Goal: Register for event/course

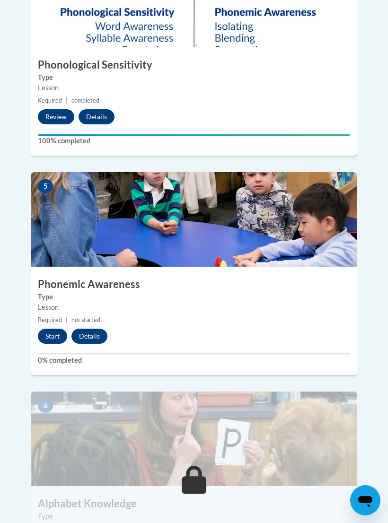
scroll to position [1146, 0]
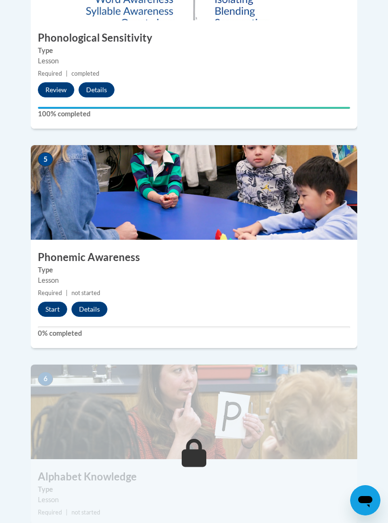
click at [47, 302] on button "Start" at bounding box center [52, 309] width 29 height 15
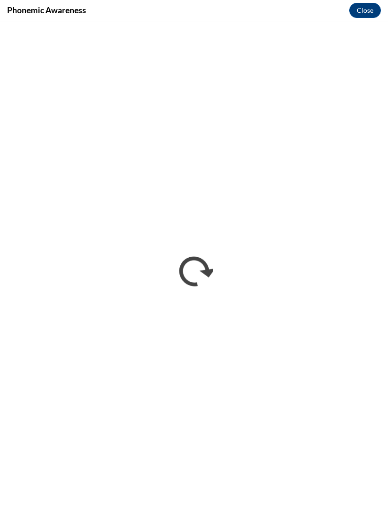
scroll to position [1213, 0]
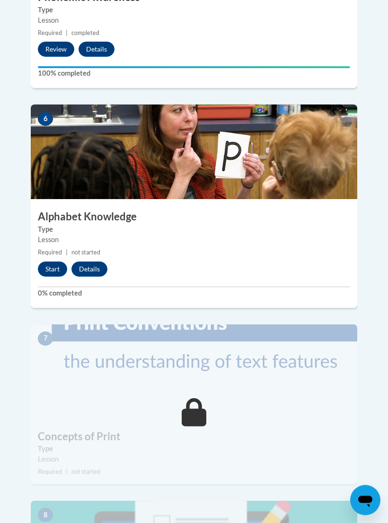
scroll to position [1407, 0]
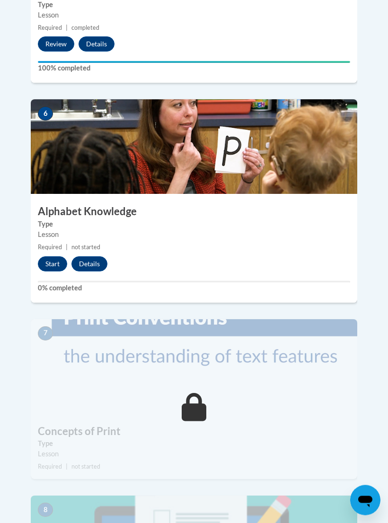
click at [57, 257] on button "Start" at bounding box center [52, 264] width 29 height 15
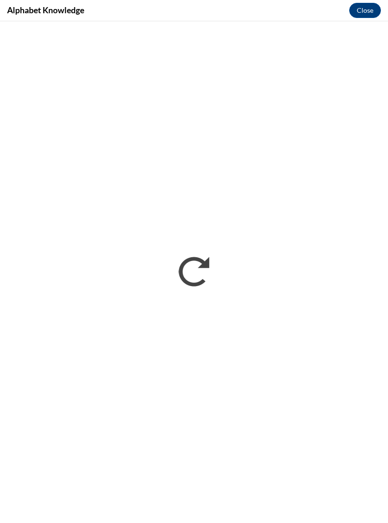
scroll to position [0, 0]
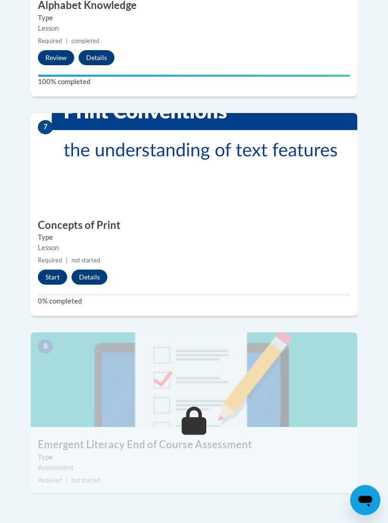
scroll to position [1618, 0]
click at [53, 270] on button "Start" at bounding box center [52, 277] width 29 height 15
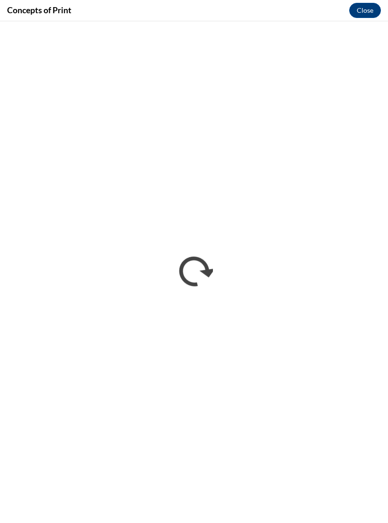
scroll to position [0, 0]
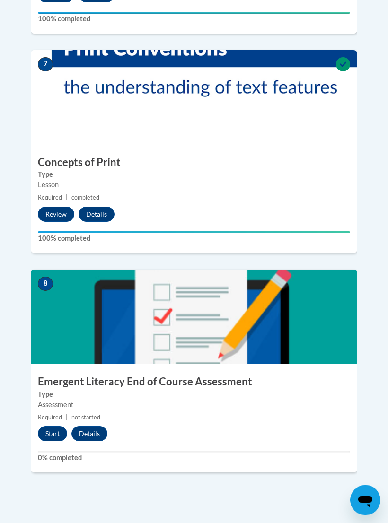
scroll to position [1690, 0]
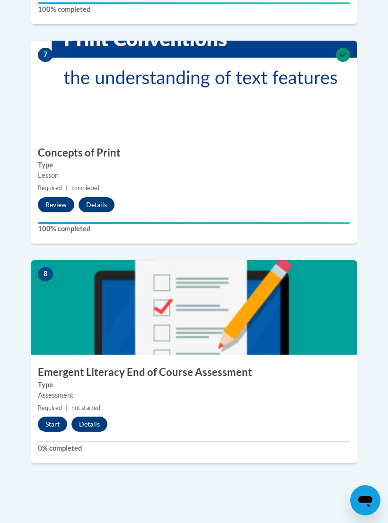
click at [51, 417] on button "Start" at bounding box center [52, 424] width 29 height 15
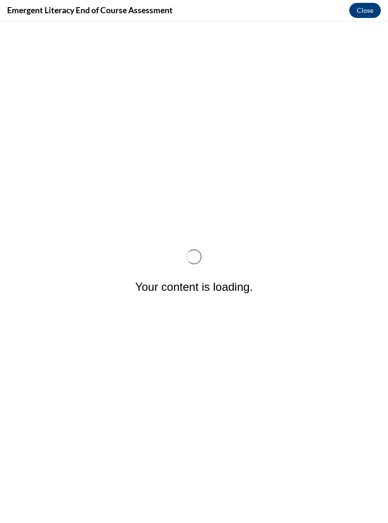
scroll to position [0, 0]
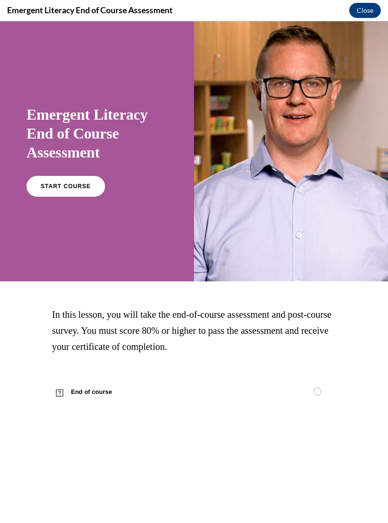
click at [51, 192] on link "START COURSE" at bounding box center [65, 186] width 79 height 21
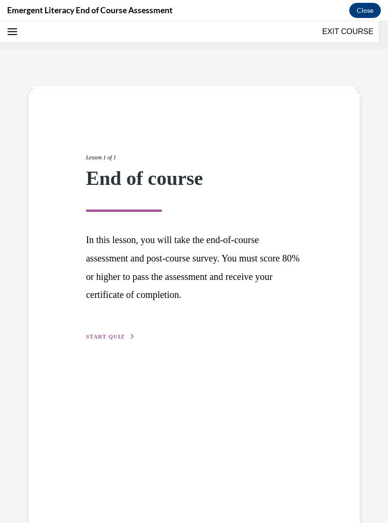
scroll to position [29, 0]
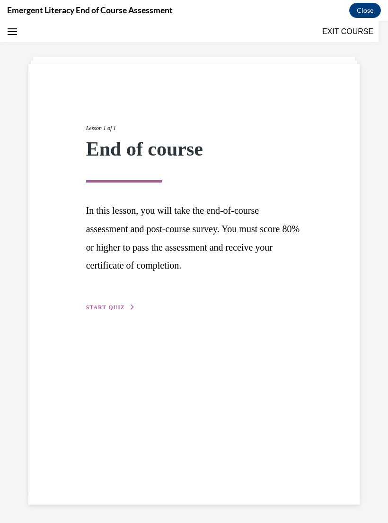
click at [101, 304] on span "START QUIZ" at bounding box center [105, 307] width 39 height 7
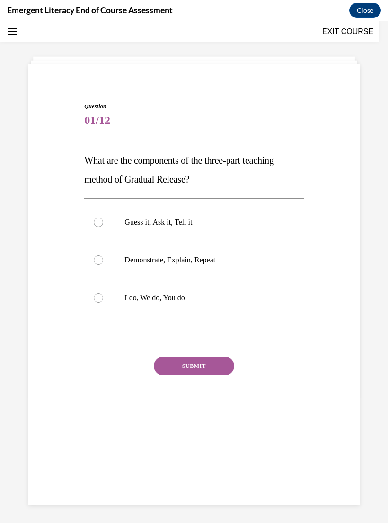
click at [166, 295] on p "I do, We do, You do" at bounding box center [201, 297] width 155 height 9
click at [103, 295] on input "I do, We do, You do" at bounding box center [98, 297] width 9 height 9
radio input "true"
click at [185, 362] on button "SUBMIT" at bounding box center [194, 366] width 80 height 19
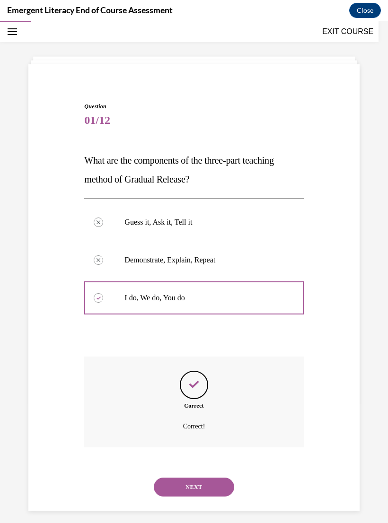
scroll to position [30, 0]
click at [193, 483] on button "NEXT" at bounding box center [194, 486] width 80 height 19
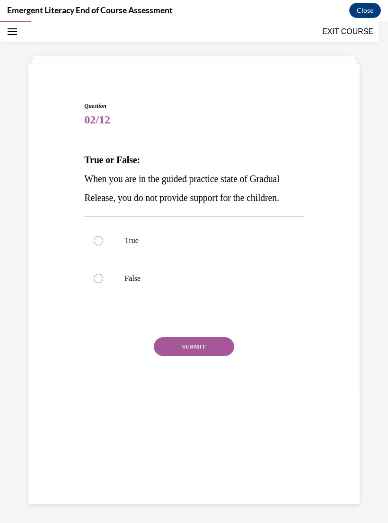
click at [109, 274] on label "False" at bounding box center [193, 279] width 219 height 38
click at [103, 274] on input "False" at bounding box center [98, 278] width 9 height 9
radio input "true"
click at [214, 338] on button "SUBMIT" at bounding box center [194, 346] width 80 height 19
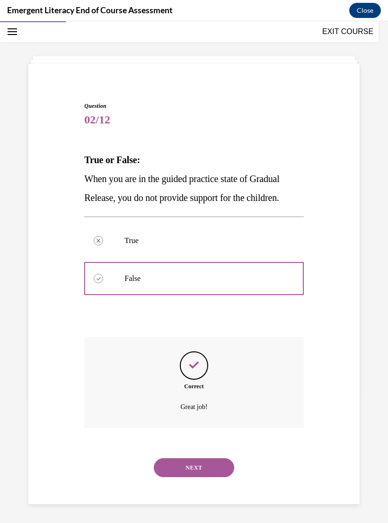
click at [214, 458] on button "NEXT" at bounding box center [194, 467] width 80 height 19
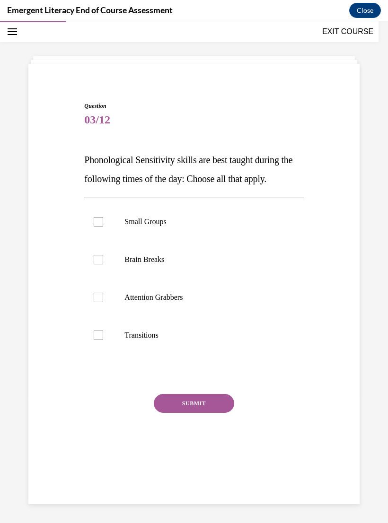
click at [160, 303] on label "Attention Grabbers" at bounding box center [193, 298] width 219 height 38
click at [103, 302] on input "Attention Grabbers" at bounding box center [98, 297] width 9 height 9
checkbox input "true"
click at [211, 403] on button "SUBMIT" at bounding box center [194, 403] width 80 height 19
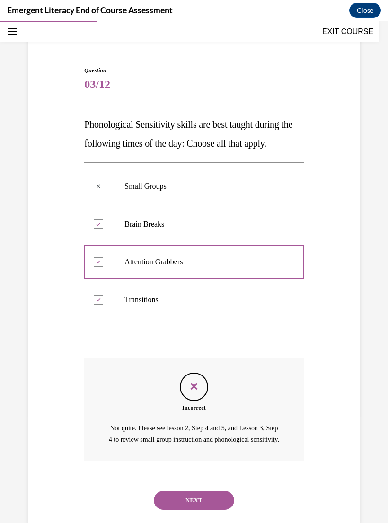
scroll to position [69, 0]
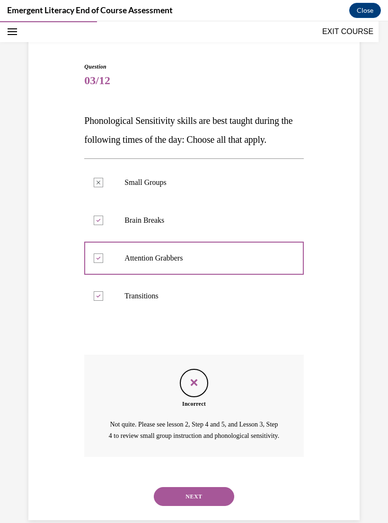
click at [151, 295] on p "Transitions" at bounding box center [201, 295] width 155 height 9
click at [202, 497] on button "NEXT" at bounding box center [194, 496] width 80 height 19
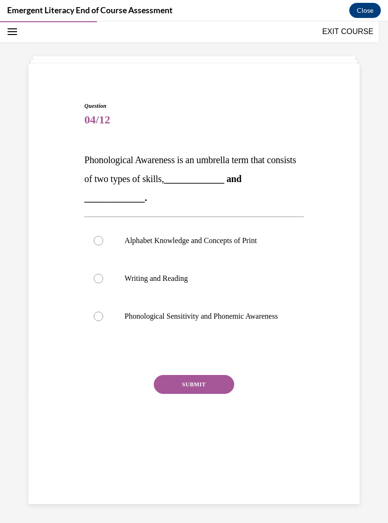
scroll to position [30, 0]
click at [109, 319] on label "Phonological Sensitivity and Phonemic Awareness" at bounding box center [193, 317] width 219 height 38
click at [103, 319] on input "Phonological Sensitivity and Phonemic Awareness" at bounding box center [98, 316] width 9 height 9
radio input "true"
click at [195, 394] on button "SUBMIT" at bounding box center [194, 384] width 80 height 19
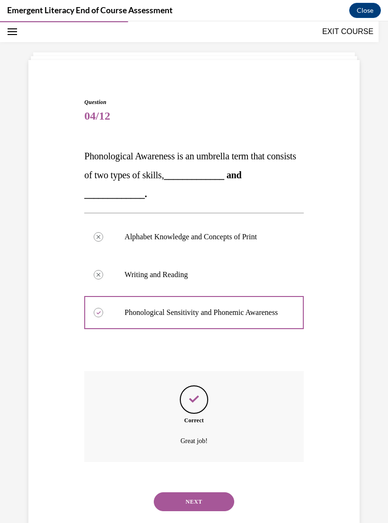
scroll to position [38, 0]
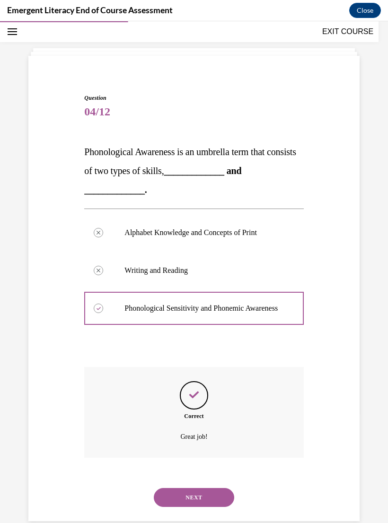
click at [179, 500] on button "NEXT" at bounding box center [194, 497] width 80 height 19
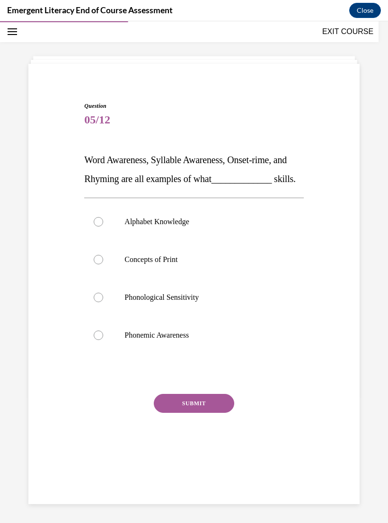
scroll to position [30, 0]
click at [195, 302] on p "Phonological Sensitivity" at bounding box center [201, 297] width 155 height 9
click at [103, 302] on input "Phonological Sensitivity" at bounding box center [98, 297] width 9 height 9
radio input "true"
click at [188, 354] on label "Phonemic Awareness" at bounding box center [193, 335] width 219 height 38
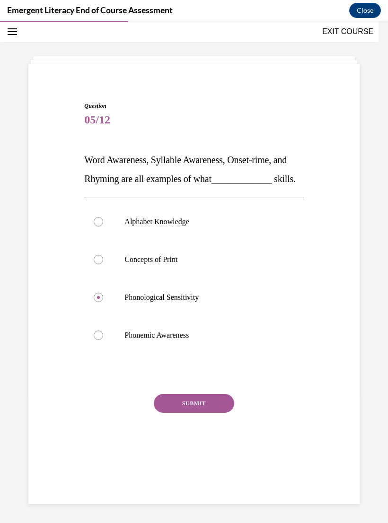
click at [103, 340] on input "Phonemic Awareness" at bounding box center [98, 335] width 9 height 9
radio input "true"
click at [197, 302] on p "Phonological Sensitivity" at bounding box center [201, 297] width 155 height 9
click at [103, 302] on input "Phonological Sensitivity" at bounding box center [98, 297] width 9 height 9
radio input "true"
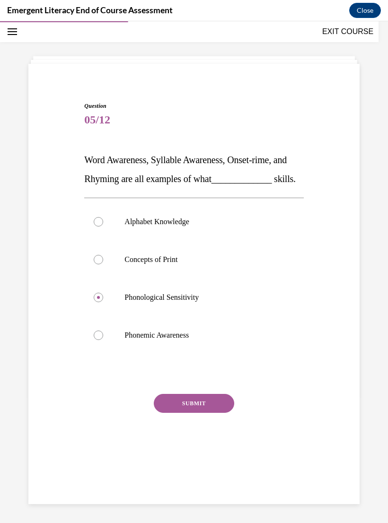
click at [210, 413] on button "SUBMIT" at bounding box center [194, 403] width 80 height 19
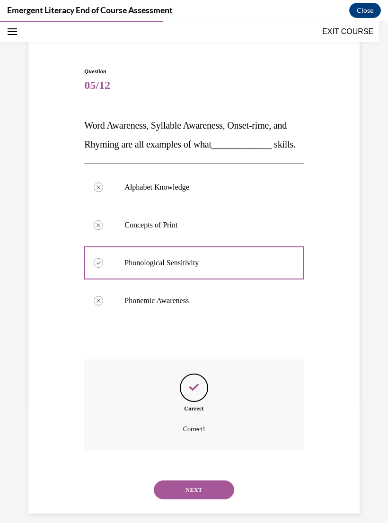
scroll to position [66, 0]
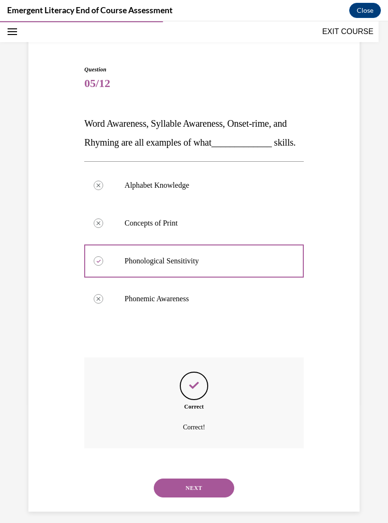
click at [214, 492] on button "NEXT" at bounding box center [194, 488] width 80 height 19
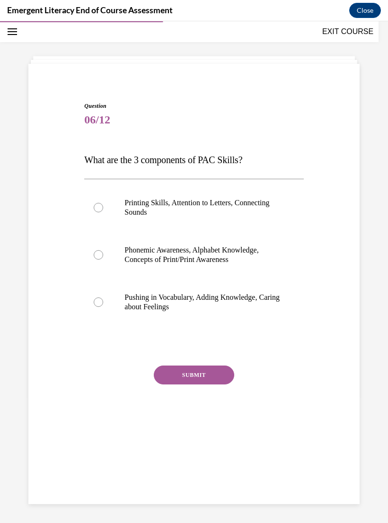
scroll to position [30, 0]
click at [229, 253] on p "Phonemic Awareness, Alphabet Knowledge, Concepts of Print/Print Awareness" at bounding box center [201, 255] width 155 height 19
click at [103, 253] on input "Phonemic Awareness, Alphabet Knowledge, Concepts of Print/Print Awareness" at bounding box center [98, 254] width 9 height 9
radio input "true"
click at [213, 380] on button "SUBMIT" at bounding box center [194, 375] width 80 height 19
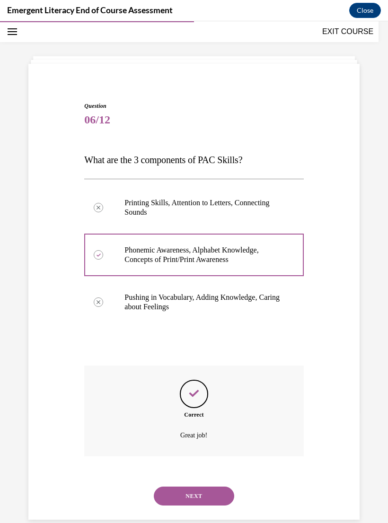
click at [212, 487] on button "NEXT" at bounding box center [194, 496] width 80 height 19
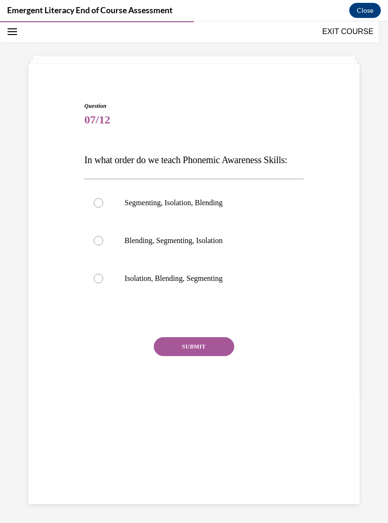
click at [207, 283] on p "Isolation, Blending, Segmenting" at bounding box center [201, 278] width 155 height 9
click at [103, 283] on input "Isolation, Blending, Segmenting" at bounding box center [98, 278] width 9 height 9
radio input "true"
click at [216, 356] on button "SUBMIT" at bounding box center [194, 346] width 80 height 19
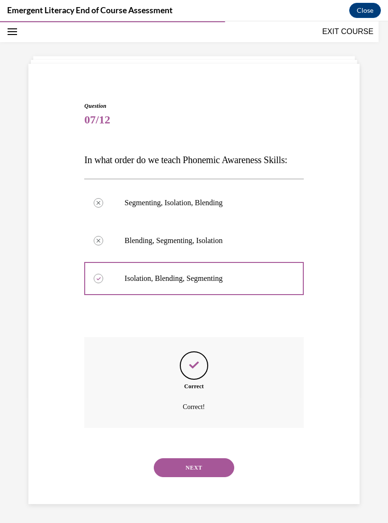
click at [211, 477] on button "NEXT" at bounding box center [194, 467] width 80 height 19
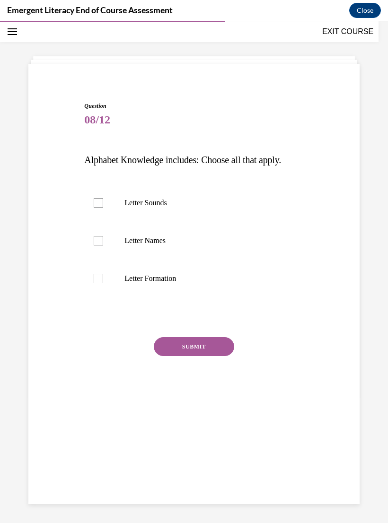
click at [158, 207] on p "Letter Sounds" at bounding box center [201, 202] width 155 height 9
click at [103, 207] on input "Letter Sounds" at bounding box center [98, 202] width 9 height 9
checkbox input "true"
click at [152, 246] on label "Letter Names" at bounding box center [193, 241] width 219 height 38
click at [103, 246] on input "Letter Names" at bounding box center [98, 240] width 9 height 9
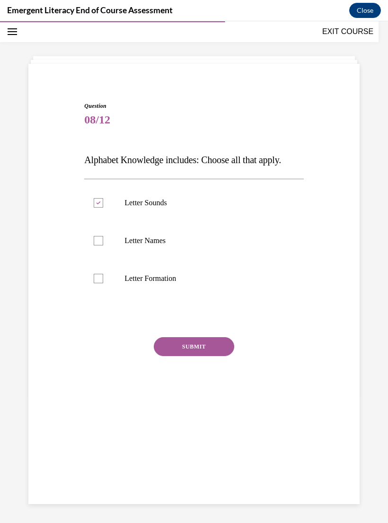
checkbox input "true"
click at [170, 283] on label "Letter Formation" at bounding box center [193, 279] width 219 height 38
click at [103, 283] on input "Letter Formation" at bounding box center [98, 278] width 9 height 9
checkbox input "true"
click at [208, 345] on button "SUBMIT" at bounding box center [194, 346] width 80 height 19
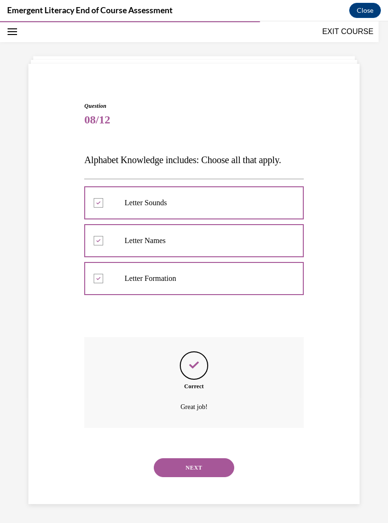
click at [214, 458] on button "NEXT" at bounding box center [194, 467] width 80 height 19
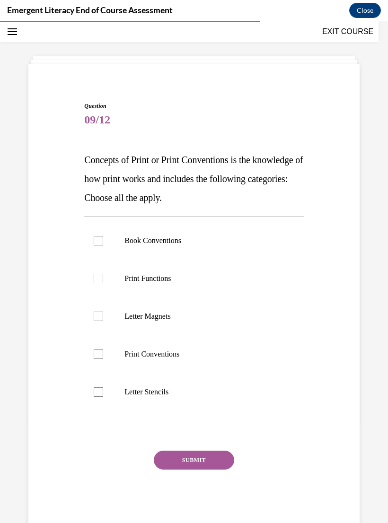
click at [178, 237] on p "Book Conventions" at bounding box center [201, 240] width 155 height 9
click at [103, 237] on input "Book Conventions" at bounding box center [98, 240] width 9 height 9
checkbox input "true"
click at [163, 284] on label "Print Functions" at bounding box center [193, 279] width 219 height 38
click at [103, 283] on input "Print Functions" at bounding box center [98, 278] width 9 height 9
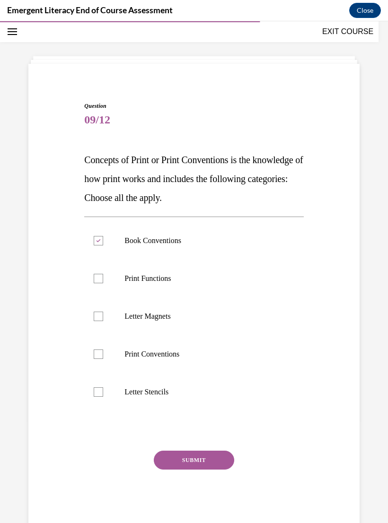
checkbox input "true"
click at [172, 358] on p "Print Conventions" at bounding box center [201, 354] width 155 height 9
click at [103, 358] on input "Print Conventions" at bounding box center [98, 354] width 9 height 9
checkbox input "true"
click at [216, 454] on button "SUBMIT" at bounding box center [194, 460] width 80 height 19
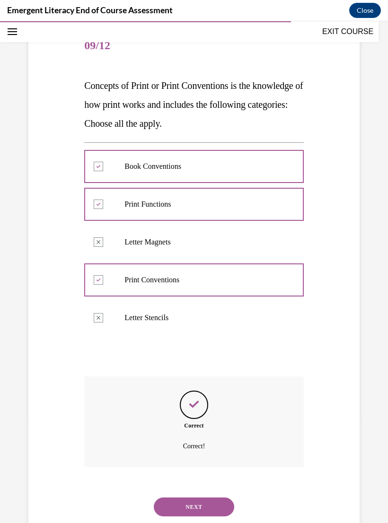
click at [212, 501] on button "NEXT" at bounding box center [194, 507] width 80 height 19
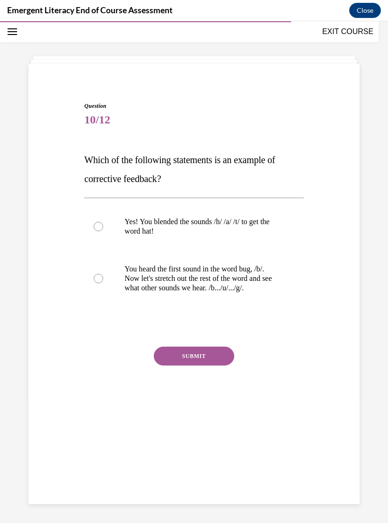
click at [111, 281] on label "You heard the first sound in the word bug, /b/. Now let's stretch out the rest …" at bounding box center [193, 278] width 219 height 57
click at [103, 281] on input "You heard the first sound in the word bug, /b/. Now let's stretch out the rest …" at bounding box center [98, 278] width 9 height 9
radio input "true"
click at [185, 350] on button "SUBMIT" at bounding box center [194, 356] width 80 height 19
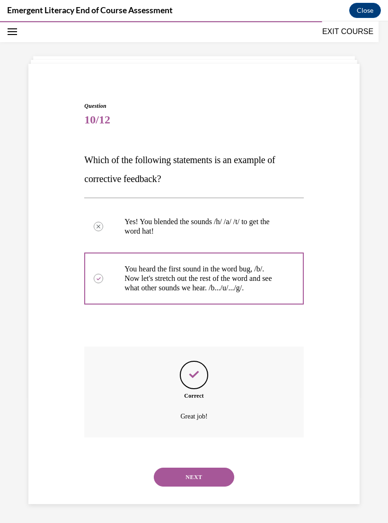
click at [184, 471] on button "NEXT" at bounding box center [194, 477] width 80 height 19
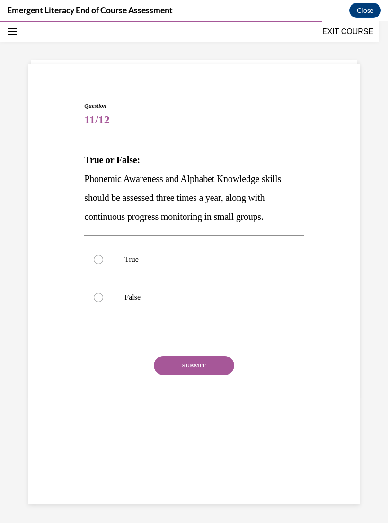
click at [102, 262] on div at bounding box center [98, 259] width 9 height 9
click at [102, 262] on input "True" at bounding box center [98, 259] width 9 height 9
radio input "true"
click at [197, 362] on button "SUBMIT" at bounding box center [194, 365] width 80 height 19
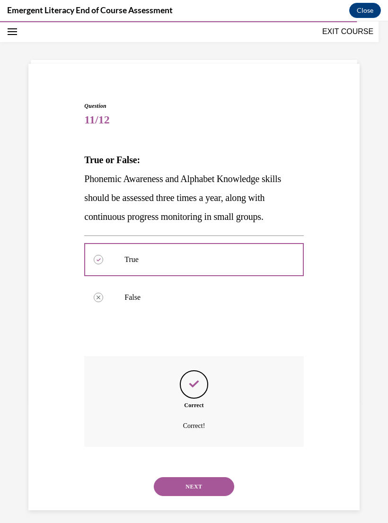
click at [185, 477] on button "NEXT" at bounding box center [194, 486] width 80 height 19
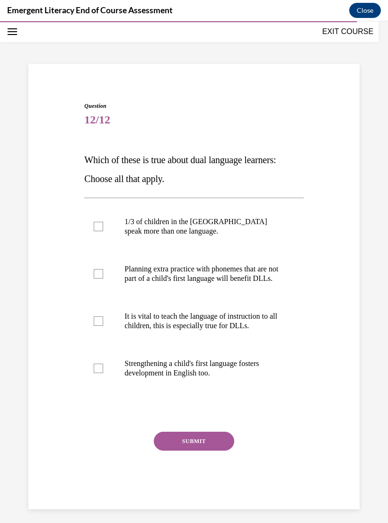
click at [104, 228] on label "1/3 of children in the US speak more than one language." at bounding box center [193, 226] width 219 height 47
click at [103, 228] on input "1/3 of children in the US speak more than one language." at bounding box center [98, 226] width 9 height 9
checkbox input "true"
click at [90, 290] on label "Planning extra practice with phonemes that are not part of a child's first lang…" at bounding box center [193, 273] width 219 height 47
click at [94, 279] on input "Planning extra practice with phonemes that are not part of a child's first lang…" at bounding box center [98, 273] width 9 height 9
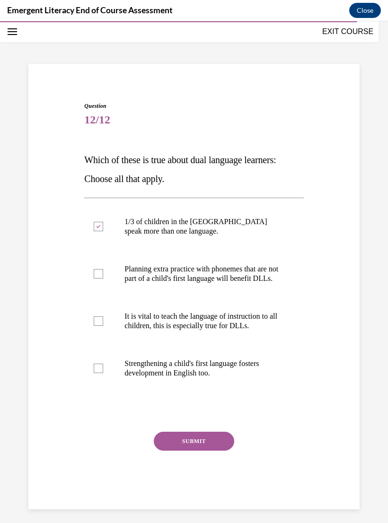
checkbox input "true"
click at [106, 332] on label "It is vital to teach the language of instruction to all children, this is espec…" at bounding box center [193, 321] width 219 height 47
click at [103, 326] on input "It is vital to teach the language of instruction to all children, this is espec…" at bounding box center [98, 320] width 9 height 9
checkbox input "true"
click at [101, 373] on div at bounding box center [98, 368] width 9 height 9
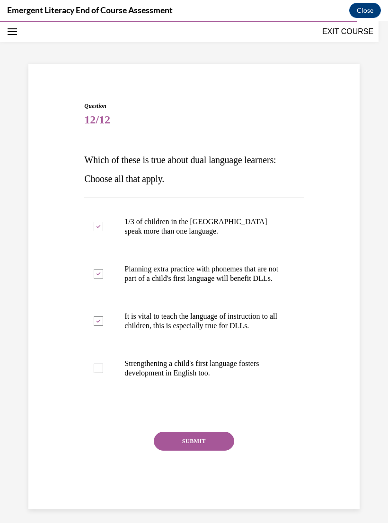
click at [101, 373] on input "Strengthening a child's first language fosters development in English too." at bounding box center [98, 368] width 9 height 9
checkbox input "true"
click at [176, 451] on button "SUBMIT" at bounding box center [194, 441] width 80 height 19
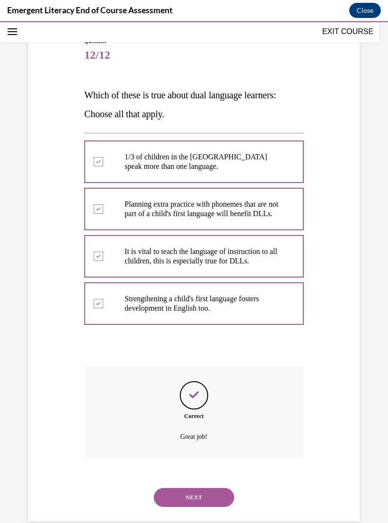
click at [181, 492] on button "NEXT" at bounding box center [194, 497] width 80 height 19
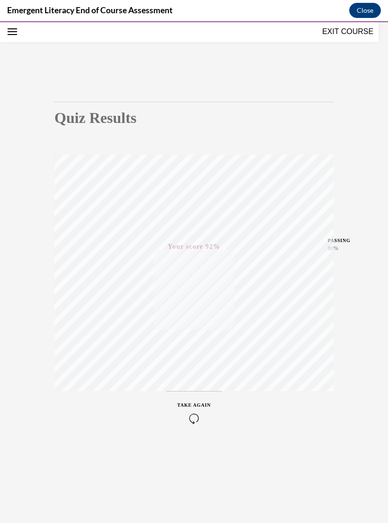
click at [339, 22] on div at bounding box center [194, 21] width 388 height 3
click at [339, 35] on button "EXIT COURSE" at bounding box center [347, 31] width 57 height 11
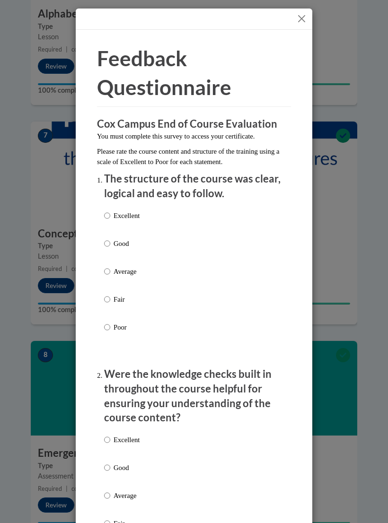
scroll to position [1609, 0]
click at [109, 213] on input "Excellent" at bounding box center [107, 216] width 6 height 10
radio input "true"
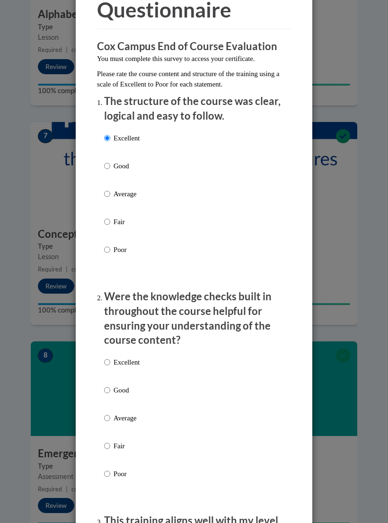
click at [108, 359] on input "Excellent" at bounding box center [107, 362] width 6 height 10
radio input "true"
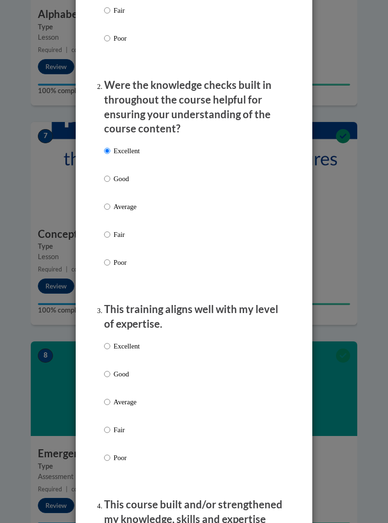
scroll to position [303, 0]
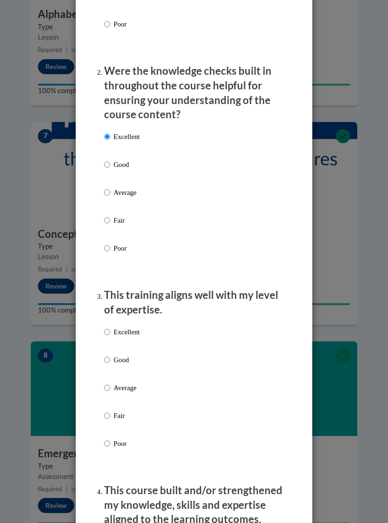
click at [118, 327] on p "Excellent" at bounding box center [127, 332] width 26 height 10
click at [110, 327] on input "Excellent" at bounding box center [107, 332] width 6 height 10
radio input "true"
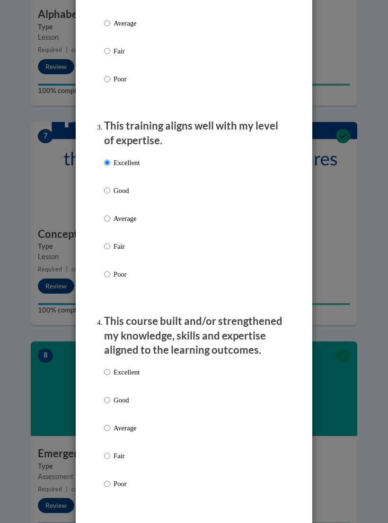
scroll to position [477, 0]
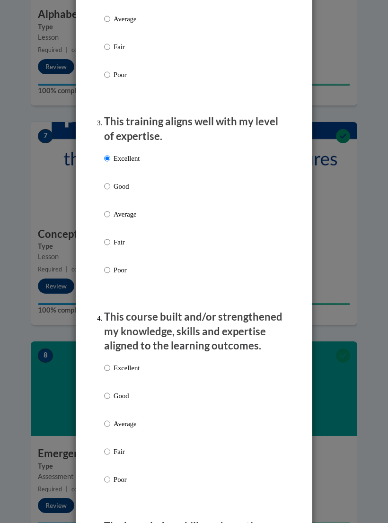
click at [116, 367] on p "Excellent" at bounding box center [127, 368] width 26 height 10
click at [110, 367] on input "Excellent" at bounding box center [107, 368] width 6 height 10
radio input "true"
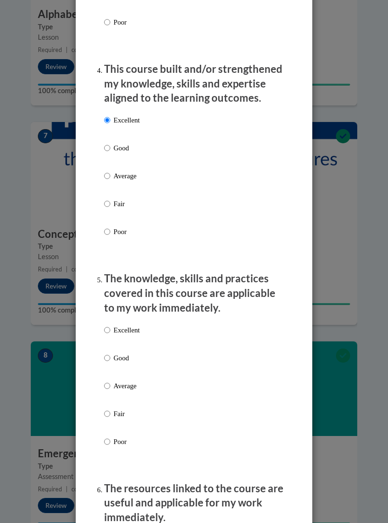
click at [108, 328] on input "Excellent" at bounding box center [107, 330] width 6 height 10
radio input "true"
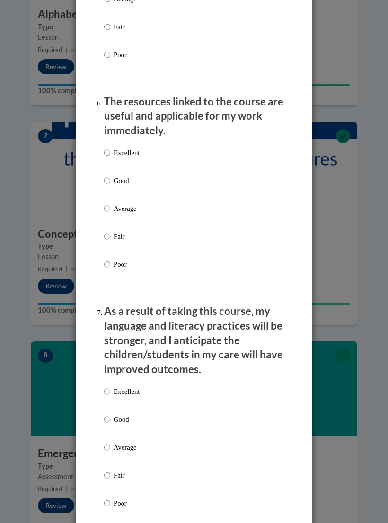
scroll to position [1112, 0]
click at [100, 149] on ol "The structure of the course was clear, logical and easy to follow. Excellent Go…" at bounding box center [194, 96] width 194 height 2075
click at [107, 149] on input "Excellent" at bounding box center [107, 152] width 6 height 10
radio input "true"
click at [108, 386] on input "Excellent" at bounding box center [107, 391] width 6 height 10
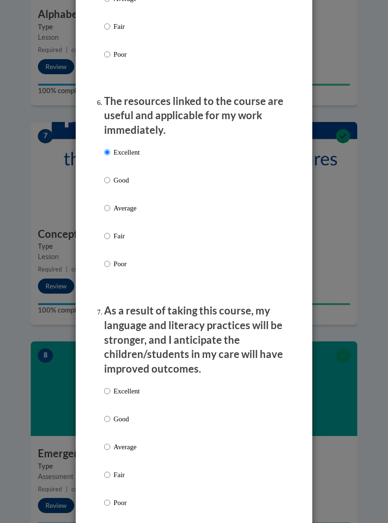
radio input "true"
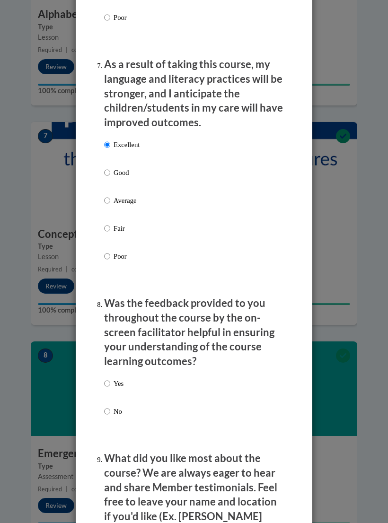
scroll to position [1361, 0]
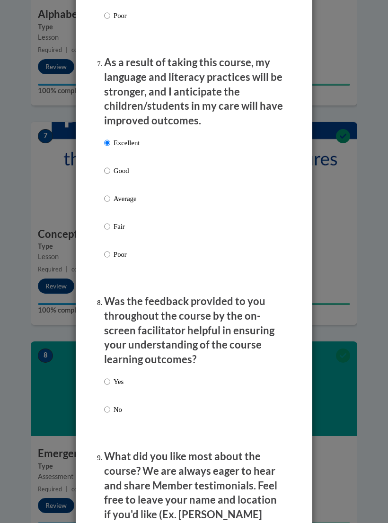
click at [110, 377] on input "Yes" at bounding box center [107, 382] width 6 height 10
radio input "true"
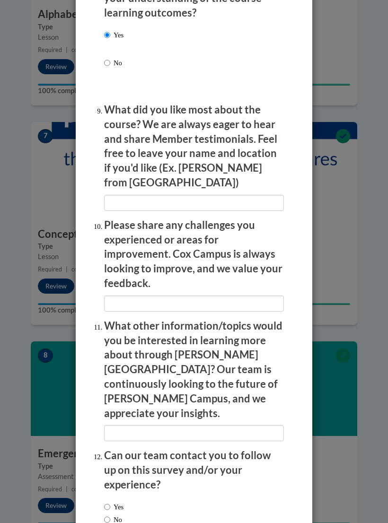
scroll to position [1707, 0]
click at [115, 502] on label "Yes" at bounding box center [113, 507] width 19 height 10
click at [110, 502] on input "Yes" at bounding box center [107, 507] width 6 height 10
radio input "true"
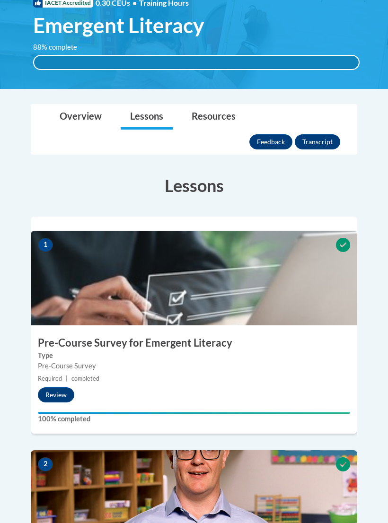
scroll to position [0, 0]
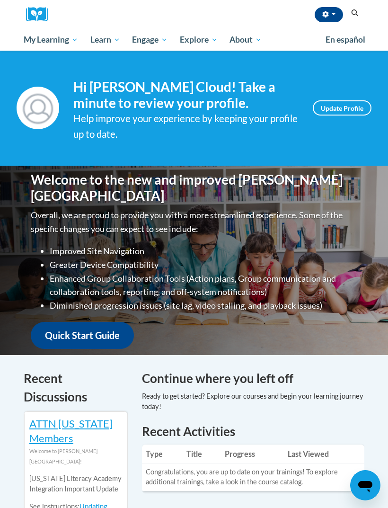
click at [0, 0] on span "My Course Progress" at bounding box center [0, 0] width 0 height 0
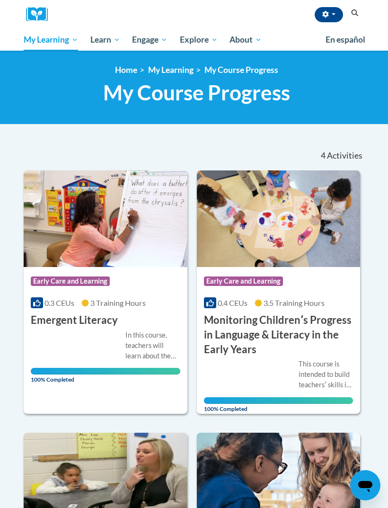
click at [0, 0] on span "All Courses" at bounding box center [0, 0] width 0 height 0
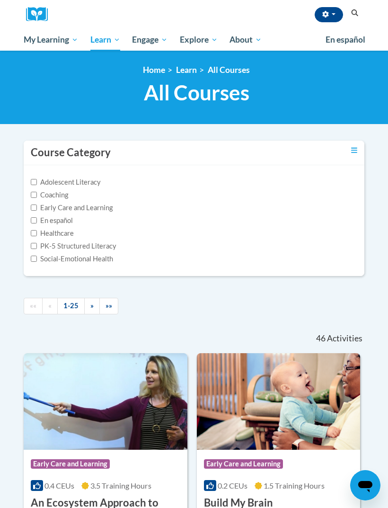
click at [37, 208] on input "Early Care and Learning" at bounding box center [34, 207] width 6 height 6
checkbox input "true"
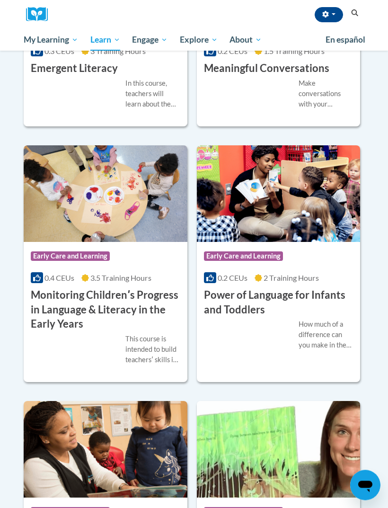
scroll to position [910, 0]
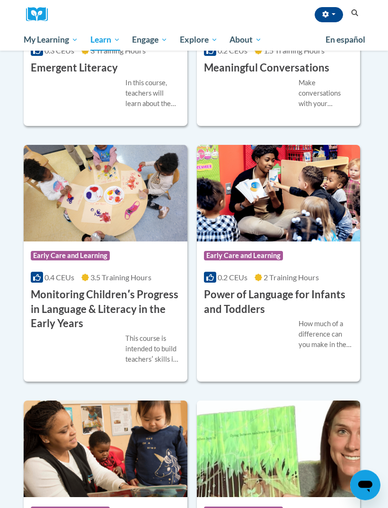
click at [306, 292] on h3 "Power of Language for Infants and Toddlers" at bounding box center [278, 302] width 149 height 29
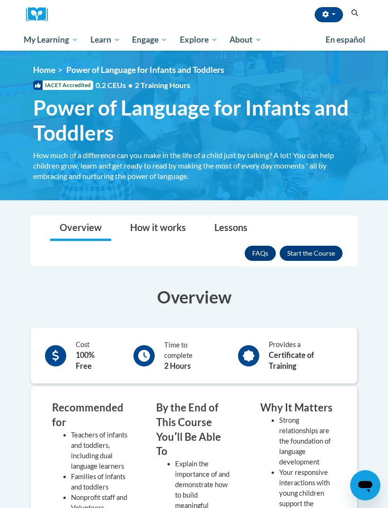
click at [320, 259] on button "Enroll" at bounding box center [311, 253] width 63 height 15
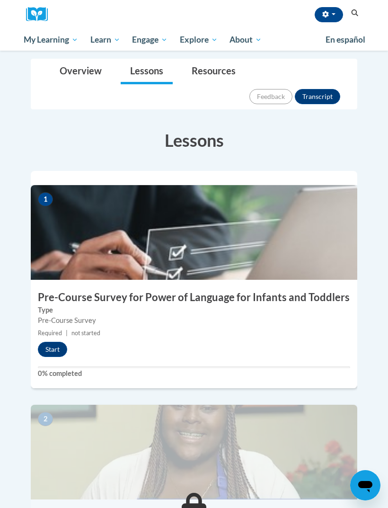
scroll to position [182, 0]
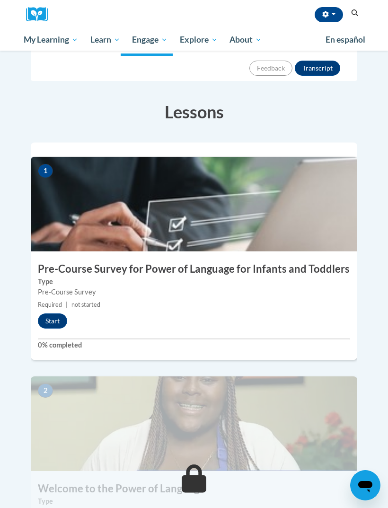
click at [50, 313] on button "Start" at bounding box center [52, 320] width 29 height 15
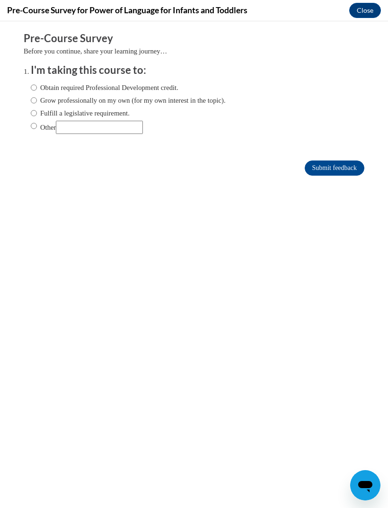
scroll to position [0, 0]
click at [33, 83] on input "Obtain required Professional Development credit." at bounding box center [34, 87] width 6 height 10
radio input "true"
click at [327, 172] on input "Submit feedback" at bounding box center [335, 167] width 60 height 15
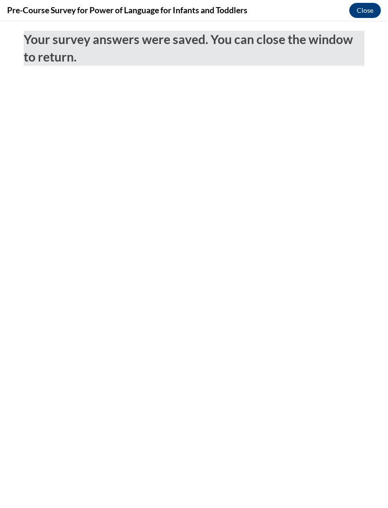
click at [377, 16] on button "Close" at bounding box center [365, 10] width 32 height 15
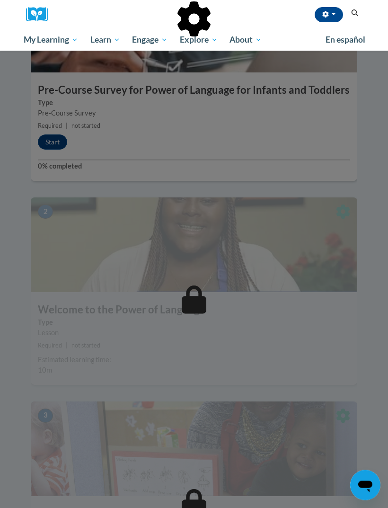
scroll to position [370, 0]
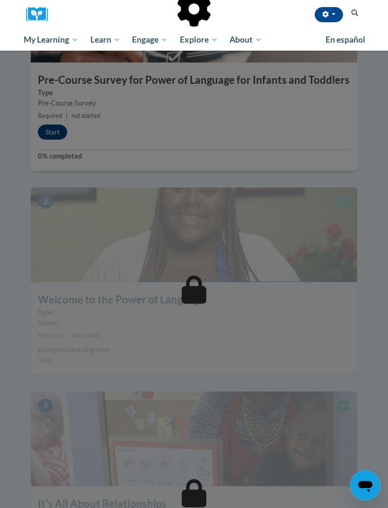
click at [83, 202] on div at bounding box center [194, 254] width 388 height 508
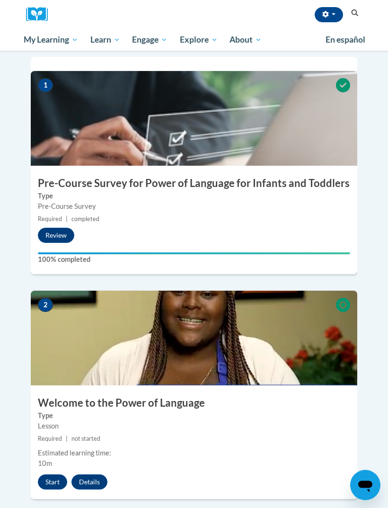
scroll to position [265, 0]
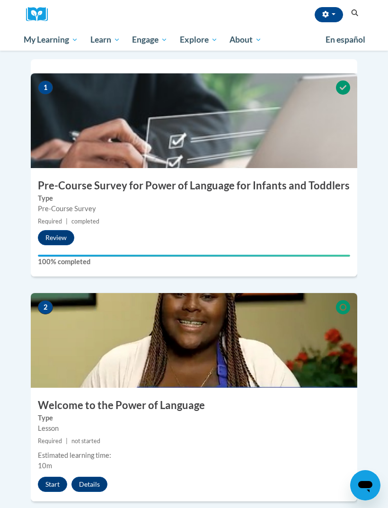
click at [50, 476] on button "Start" at bounding box center [52, 483] width 29 height 15
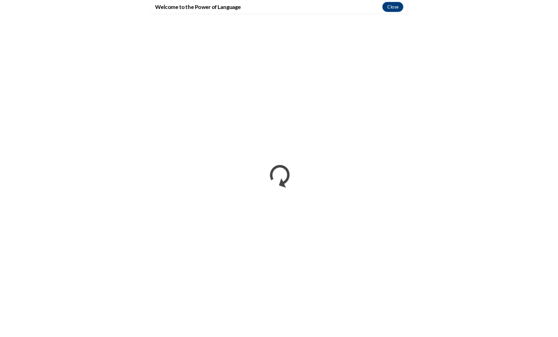
scroll to position [350, 0]
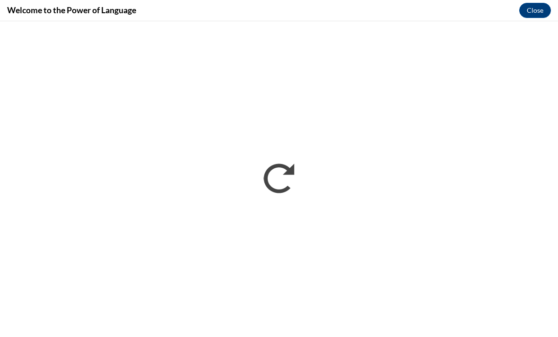
click at [5, 20] on div "Welcome to the Power of Language Close" at bounding box center [279, 10] width 558 height 21
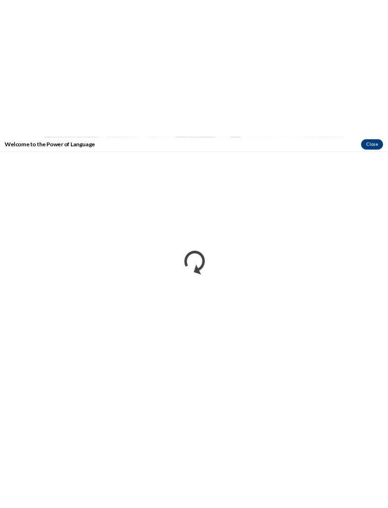
scroll to position [264, 0]
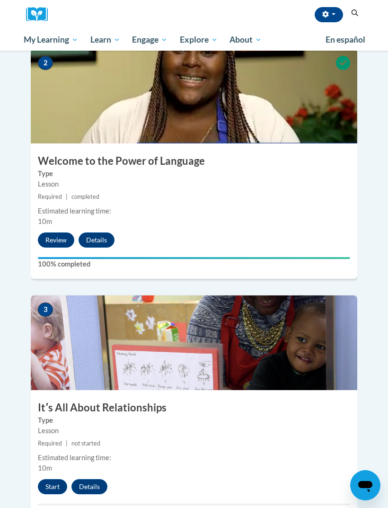
scroll to position [566, 0]
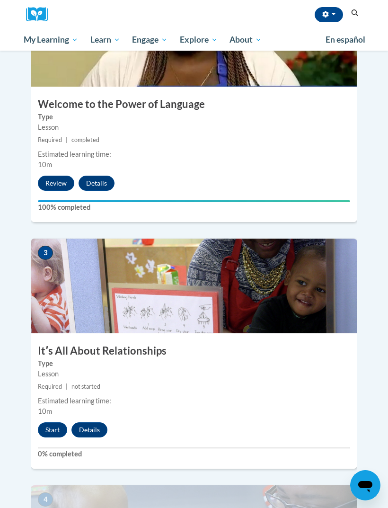
click at [51, 422] on button "Start" at bounding box center [52, 429] width 29 height 15
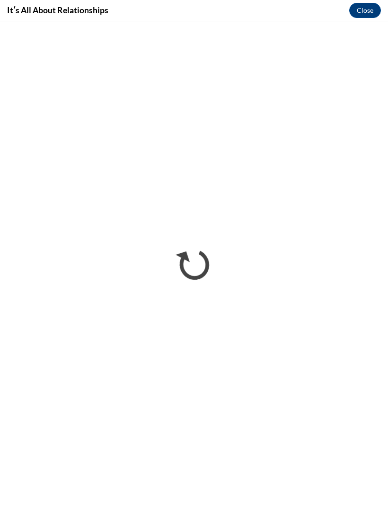
scroll to position [0, 0]
